Goal: Information Seeking & Learning: Check status

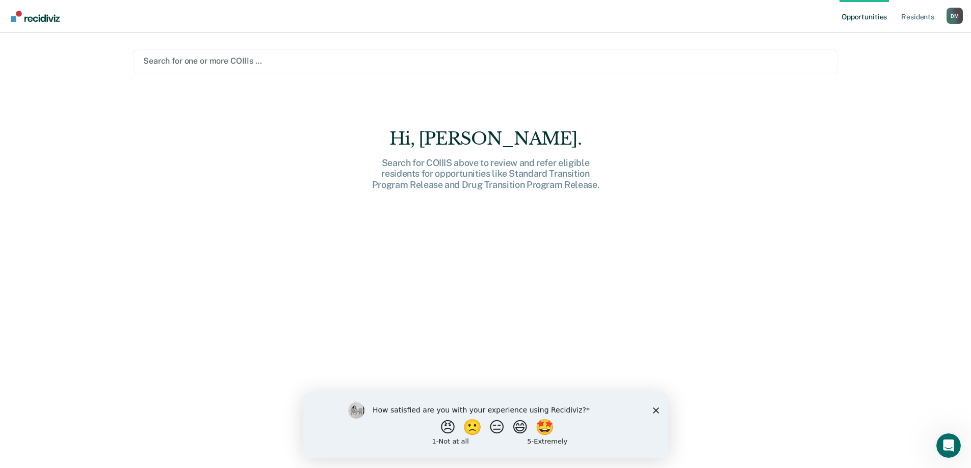
click at [656, 68] on div "Search for one or more COIIIs …" at bounding box center [485, 61] width 686 height 14
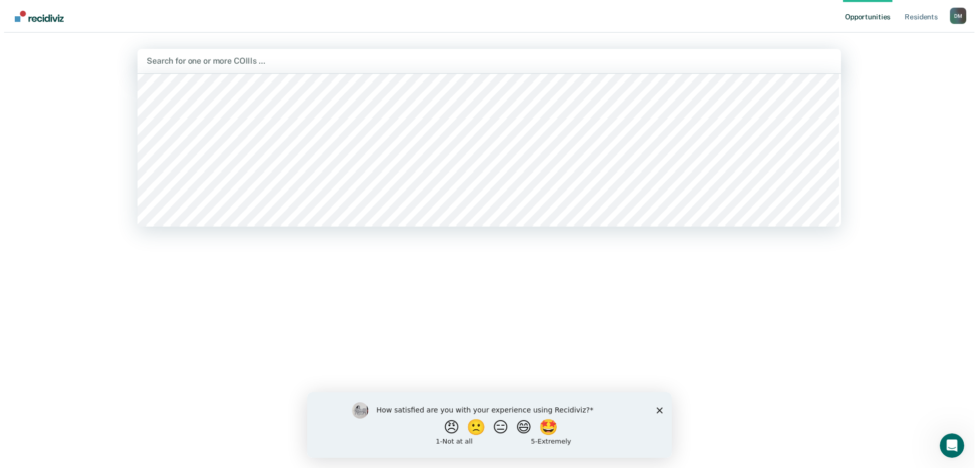
scroll to position [51, 0]
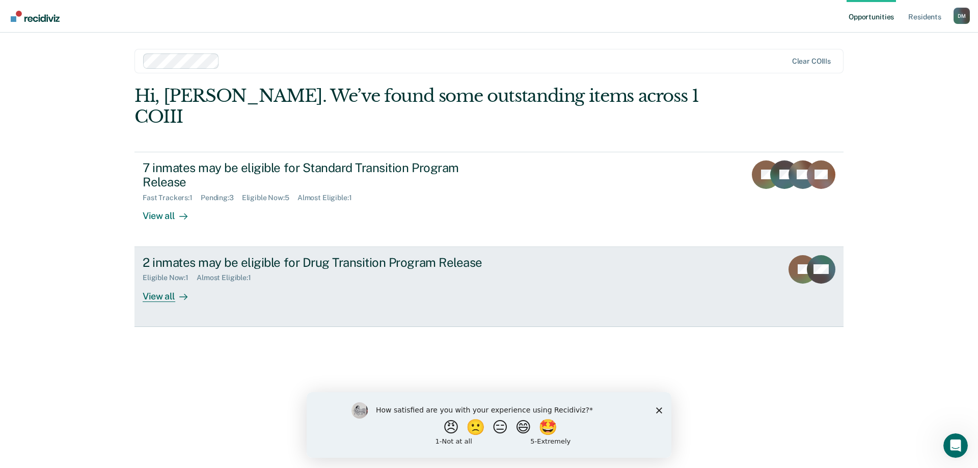
click at [378, 270] on div "Eligible Now : 1 Almost Eligible : 1" at bounding box center [322, 276] width 358 height 13
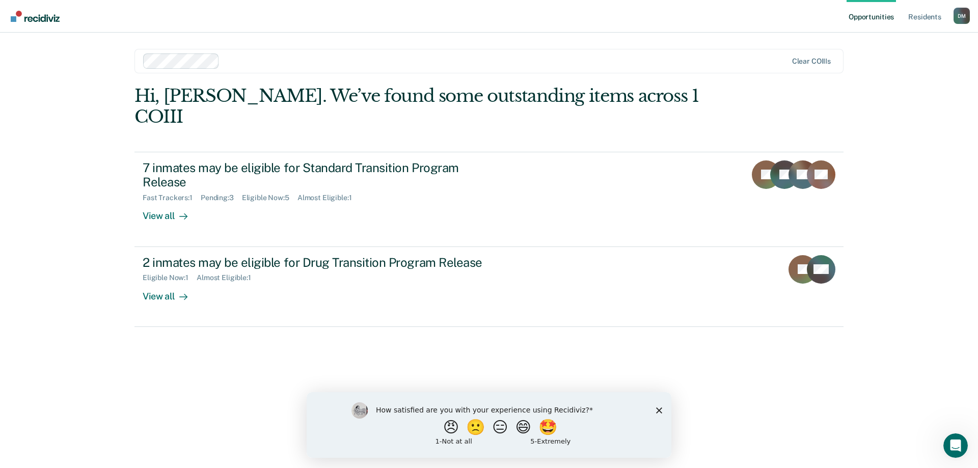
click at [242, 60] on div at bounding box center [506, 61] width 564 height 12
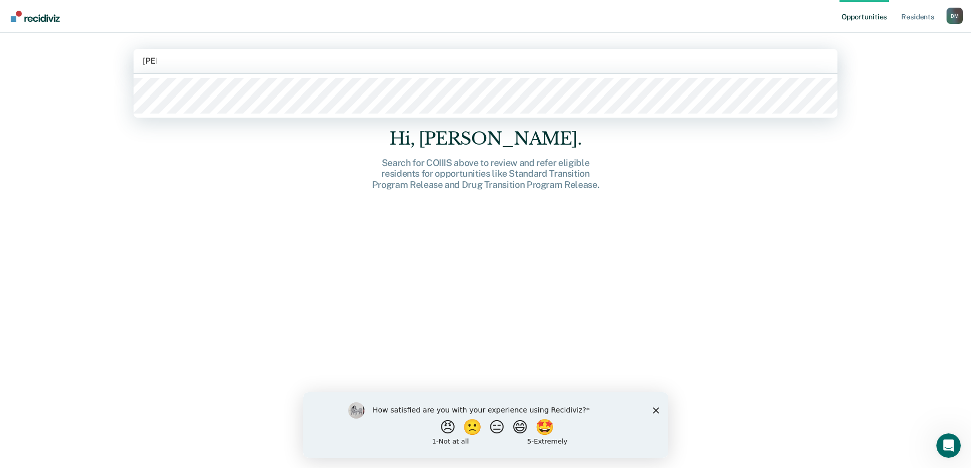
type input "hollo"
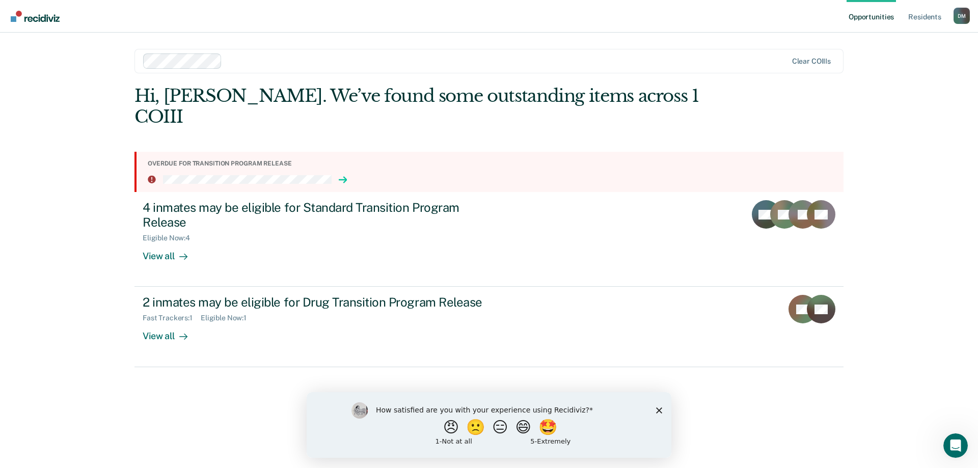
click at [344, 177] on icon at bounding box center [345, 180] width 3 height 6
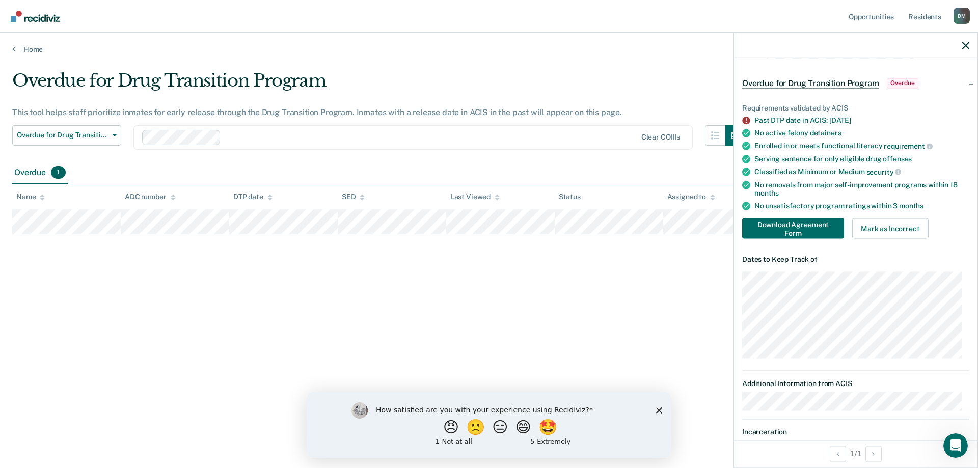
scroll to position [51, 0]
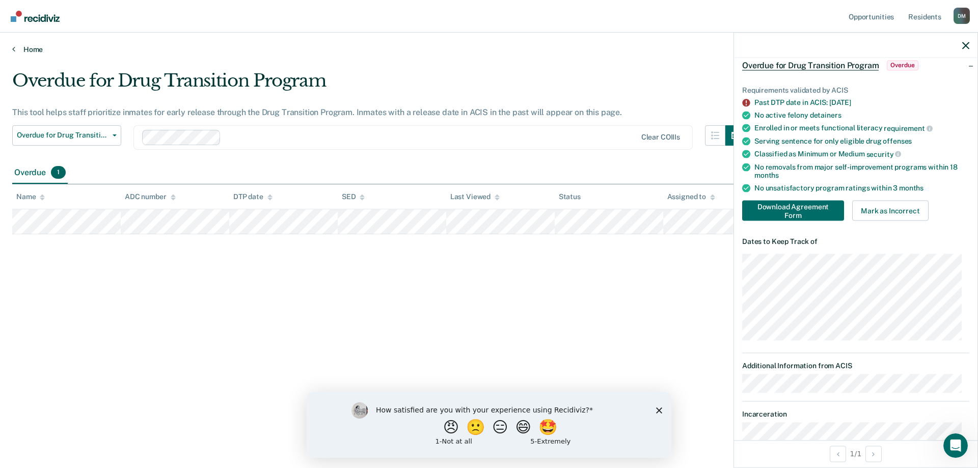
click at [33, 50] on link "Home" at bounding box center [489, 49] width 954 height 9
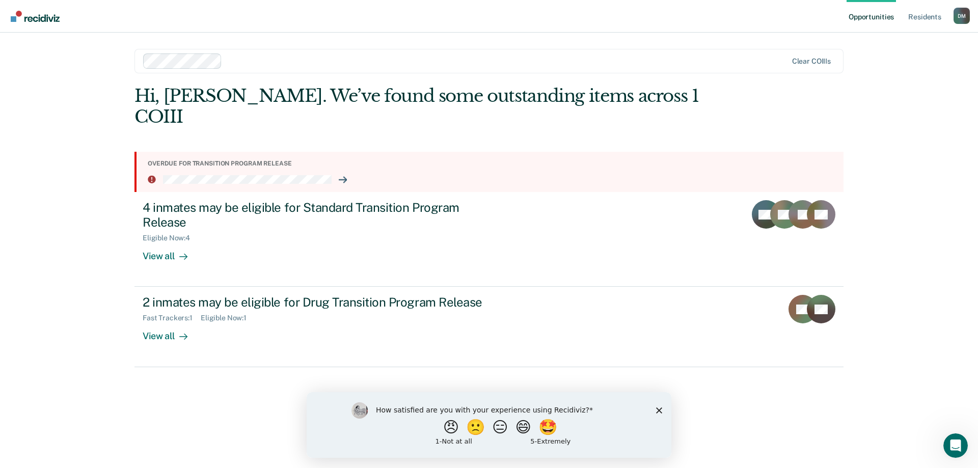
click at [241, 63] on div at bounding box center [506, 61] width 561 height 12
click at [99, 211] on div "Opportunities Resident s [PERSON_NAME] Profile How it works Log Out Clear COIII…" at bounding box center [489, 234] width 978 height 468
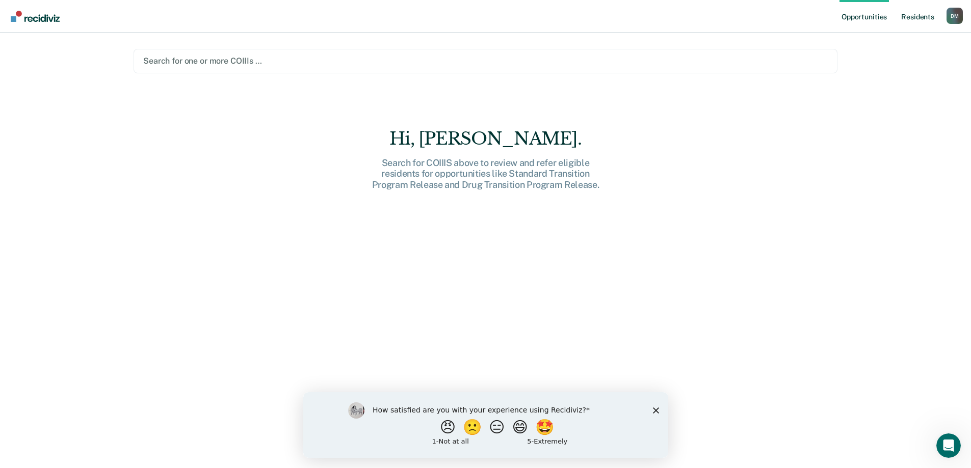
click at [909, 18] on link "Resident s" at bounding box center [917, 16] width 37 height 33
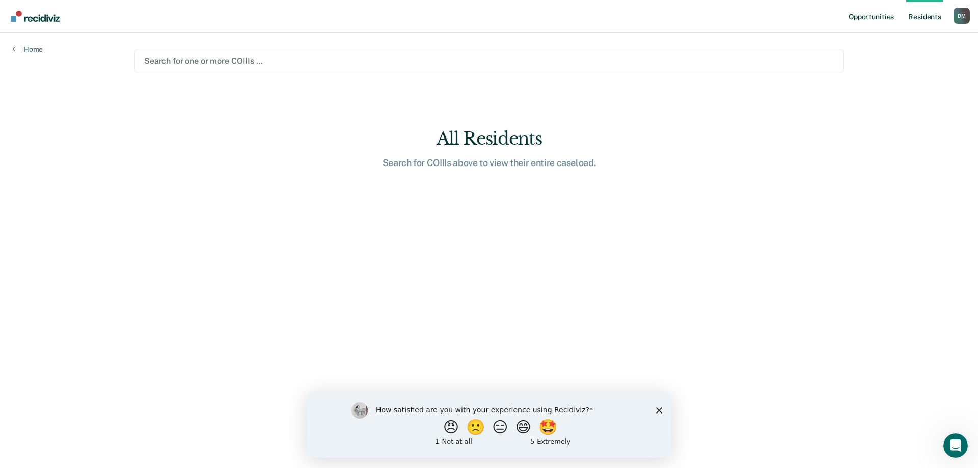
click at [877, 18] on link "Opportunities" at bounding box center [871, 16] width 49 height 33
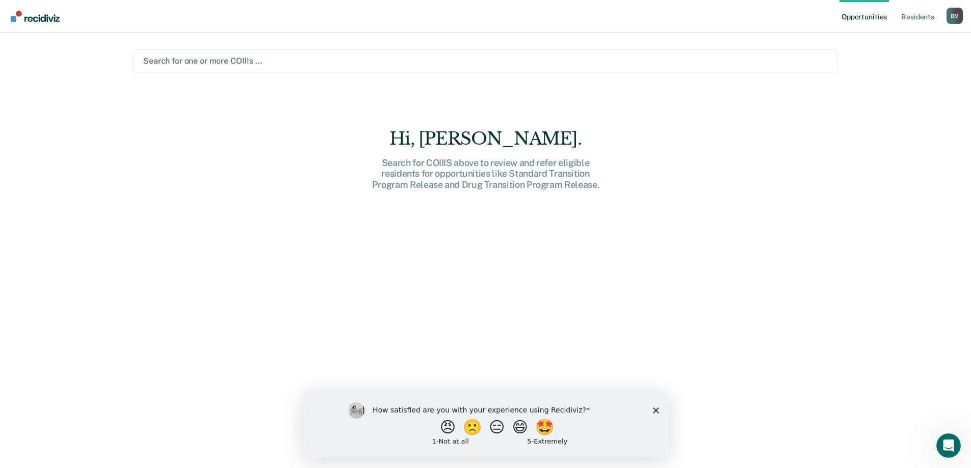
click at [952, 21] on div "[PERSON_NAME]" at bounding box center [954, 16] width 16 height 16
click at [181, 60] on div at bounding box center [485, 61] width 684 height 12
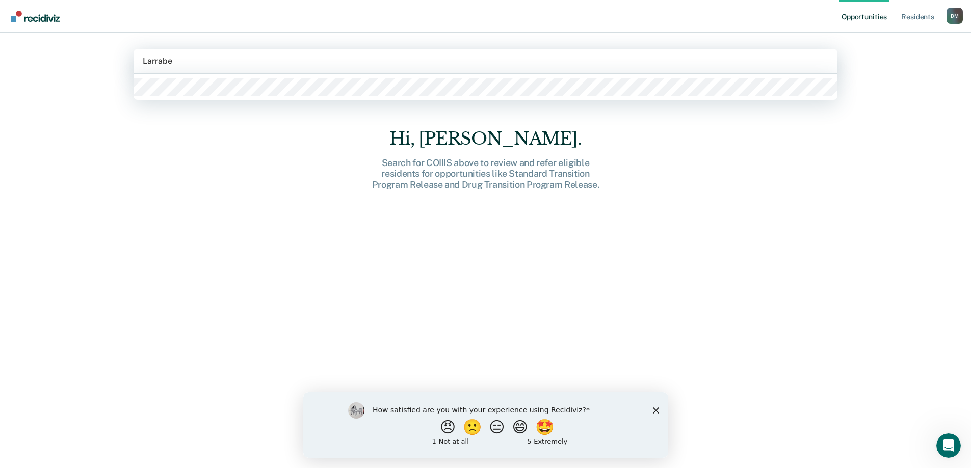
type input "[PERSON_NAME]"
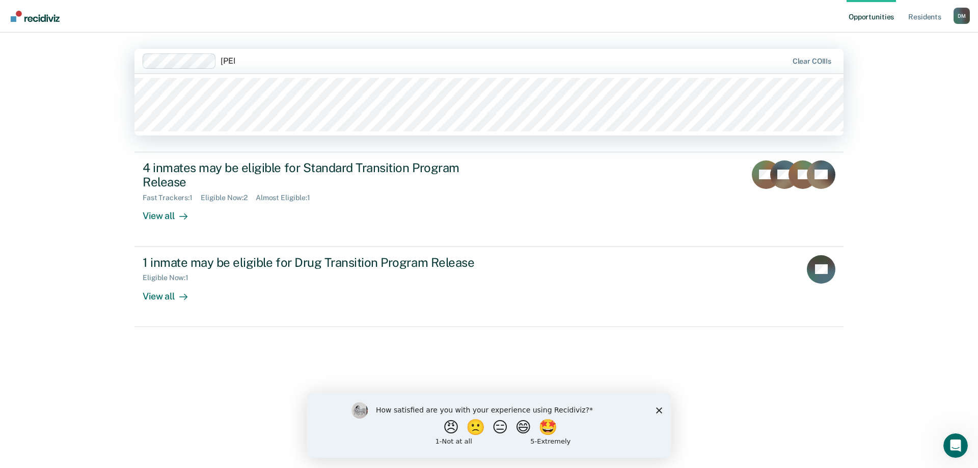
type input "reede"
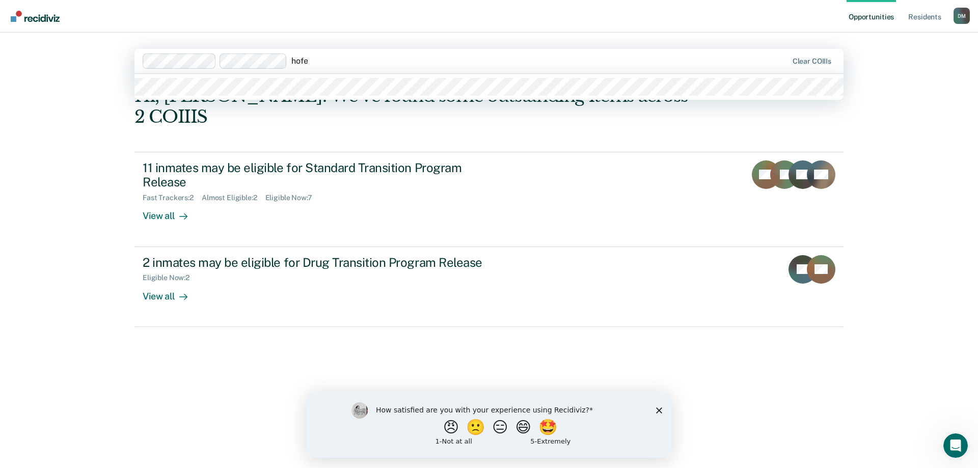
type input "[PERSON_NAME]"
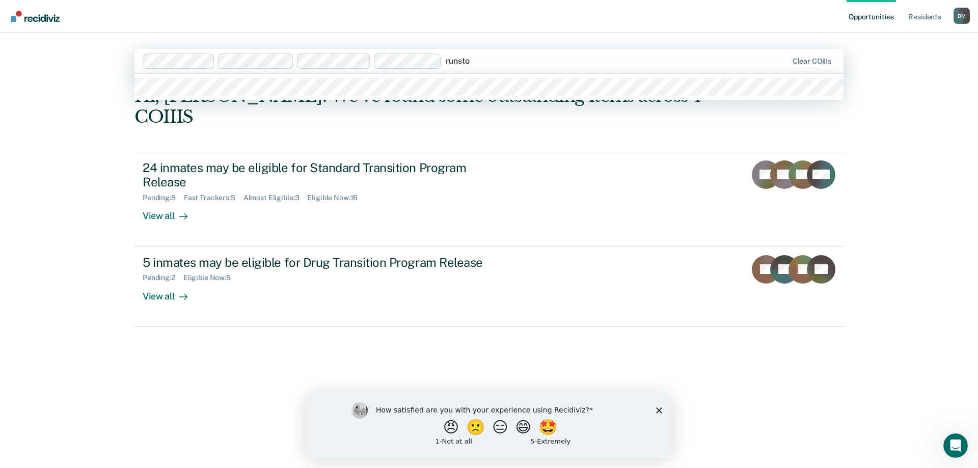
type input "runston"
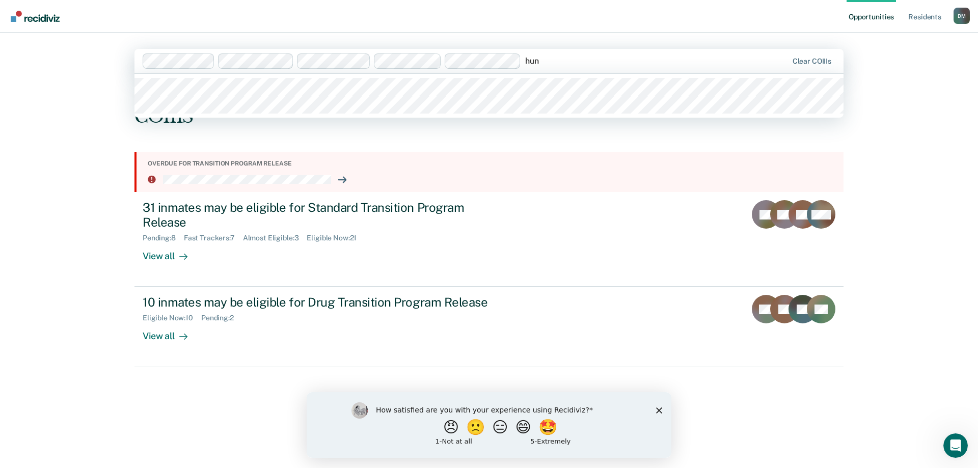
type input "[PERSON_NAME]"
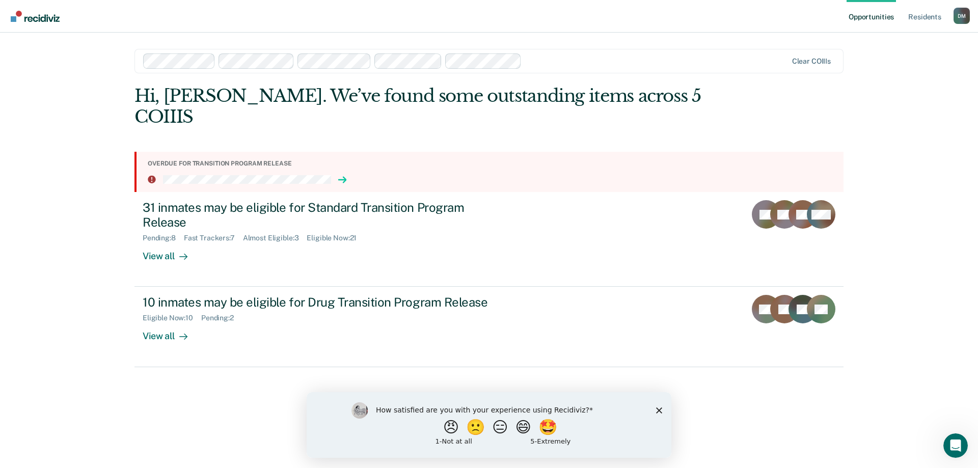
click at [343, 179] on icon at bounding box center [342, 180] width 8 height 8
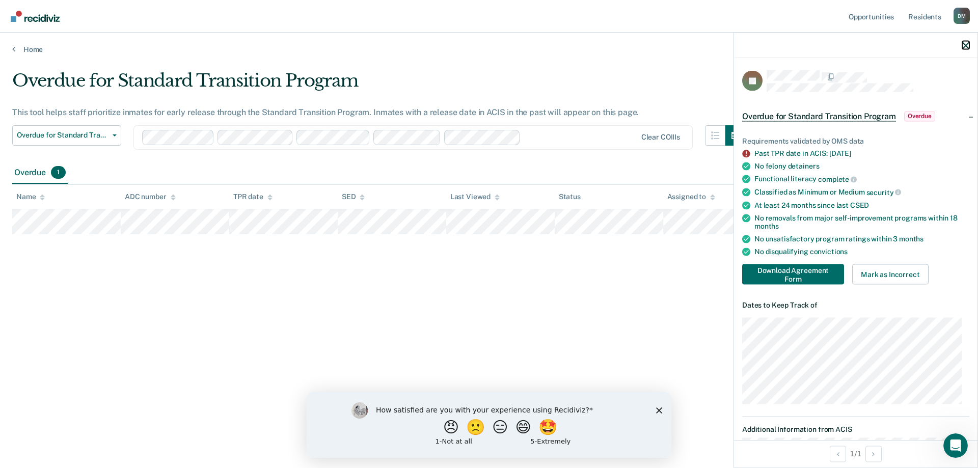
click at [967, 44] on icon "button" at bounding box center [966, 45] width 7 height 7
